Goal: Information Seeking & Learning: Learn about a topic

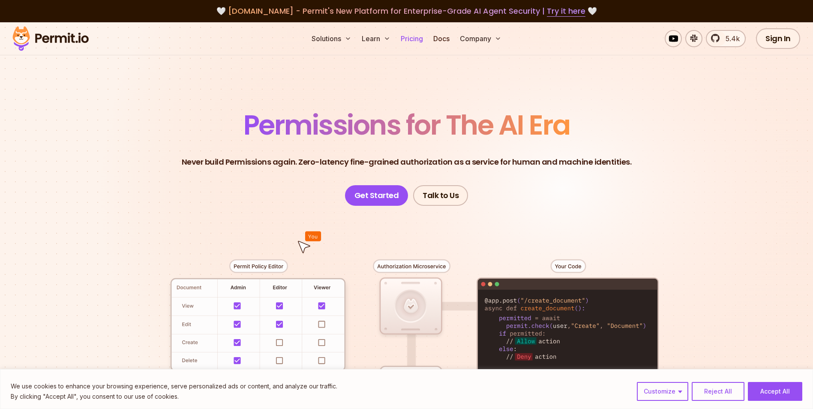
click at [415, 40] on link "Pricing" at bounding box center [411, 38] width 29 height 17
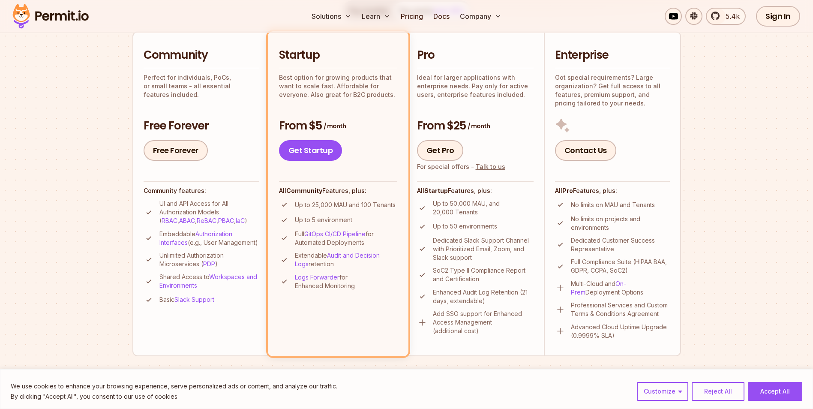
scroll to position [171, 0]
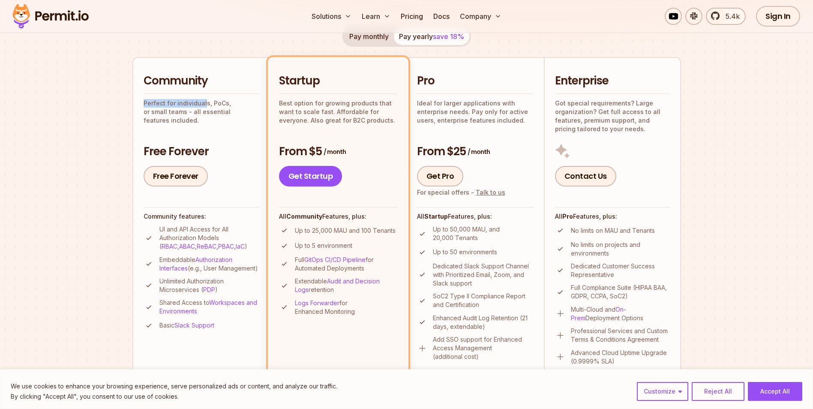
drag, startPoint x: 144, startPoint y: 103, endPoint x: 203, endPoint y: 102, distance: 58.3
click at [203, 102] on p "Perfect for individuals, PoCs, or small teams - all essential features included." at bounding box center [202, 112] width 116 height 26
drag, startPoint x: 203, startPoint y: 102, endPoint x: 249, endPoint y: 111, distance: 46.6
click at [249, 111] on p "Perfect for individuals, PoCs, or small teams - all essential features included." at bounding box center [202, 112] width 116 height 26
drag, startPoint x: 249, startPoint y: 111, endPoint x: 236, endPoint y: 137, distance: 29.1
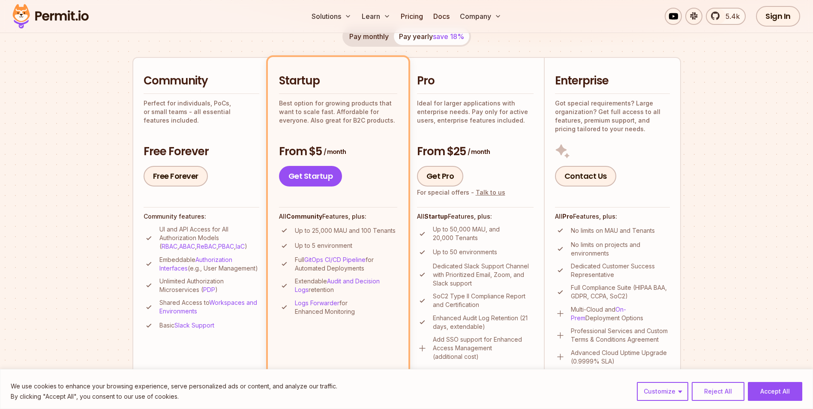
click at [236, 137] on div "Community Perfect for individuals, PoCs, or small teams - all essential feature…" at bounding box center [202, 129] width 116 height 113
drag, startPoint x: 163, startPoint y: 231, endPoint x: 213, endPoint y: 237, distance: 50.2
click at [213, 237] on p "UI and API Access for All Authorization Models ( RBAC , ABAC , ReBAC , PBAC , I…" at bounding box center [209, 238] width 100 height 26
drag, startPoint x: 162, startPoint y: 258, endPoint x: 185, endPoint y: 269, distance: 25.3
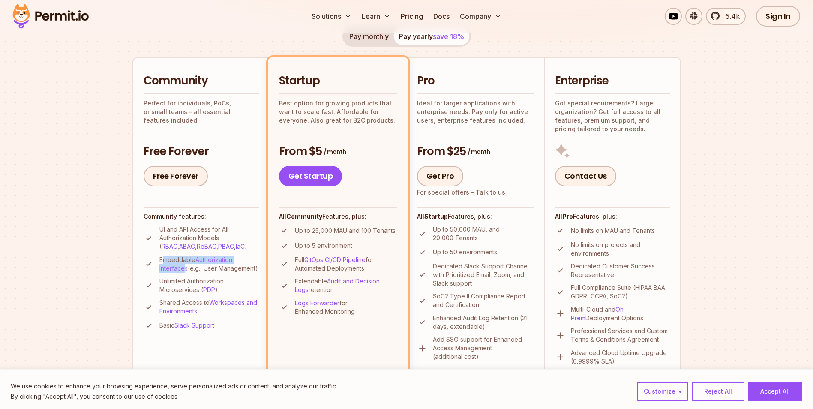
click at [185, 269] on p "Embeddable Authorization Interfaces (e.g., User Management)" at bounding box center [209, 263] width 100 height 17
drag, startPoint x: 185, startPoint y: 269, endPoint x: 184, endPoint y: 287, distance: 18.4
click at [184, 287] on p "Unlimited Authorization Microservices ( PDP )" at bounding box center [209, 285] width 100 height 17
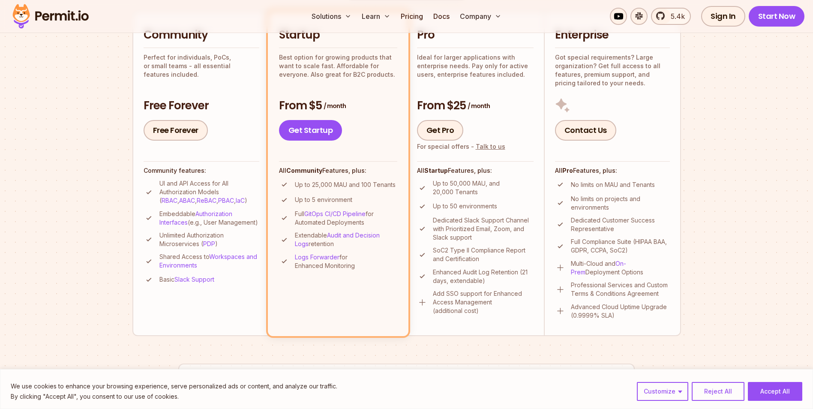
scroll to position [214, 0]
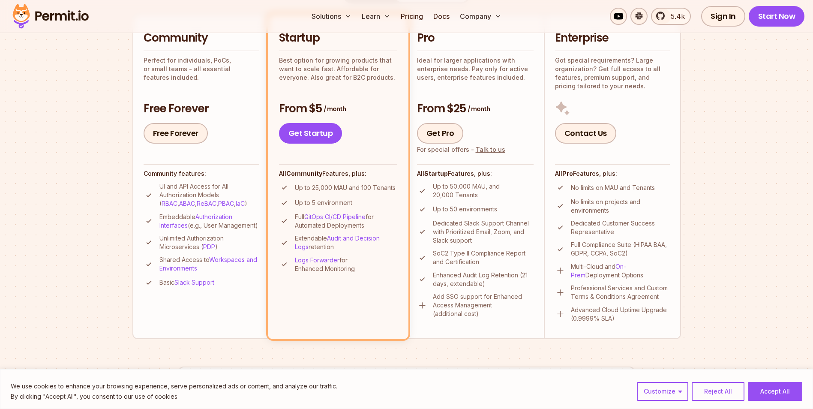
click at [234, 102] on h3 "Free Forever" at bounding box center [202, 108] width 116 height 15
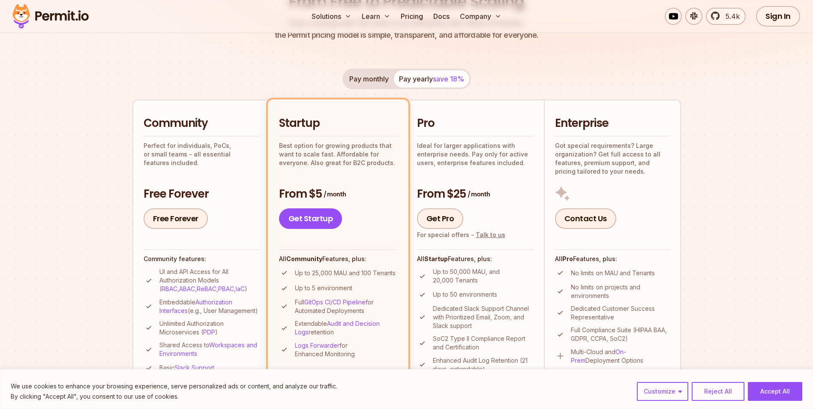
scroll to position [129, 0]
drag, startPoint x: 295, startPoint y: 144, endPoint x: 396, endPoint y: 166, distance: 103.5
click at [396, 166] on p "Best option for growing products that want to scale fast. Affordable for everyo…" at bounding box center [338, 155] width 118 height 26
drag, startPoint x: 396, startPoint y: 166, endPoint x: 379, endPoint y: 180, distance: 22.0
click at [379, 180] on div "Startup Best option for growing products that want to scale fast. Affordable fo…" at bounding box center [338, 172] width 118 height 113
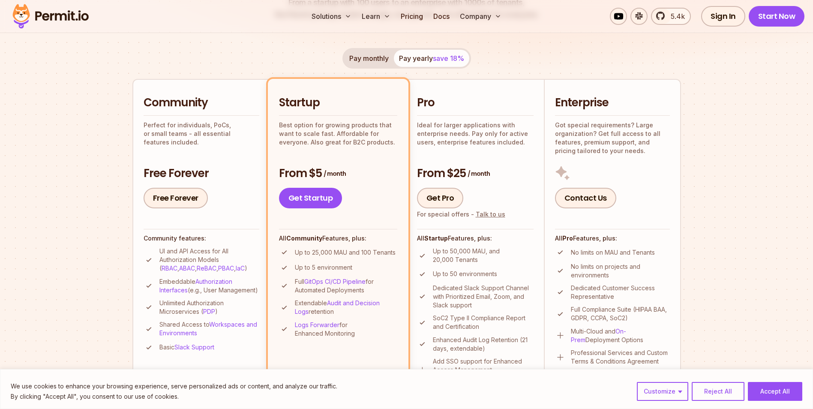
scroll to position [86, 0]
